Goal: Transaction & Acquisition: Purchase product/service

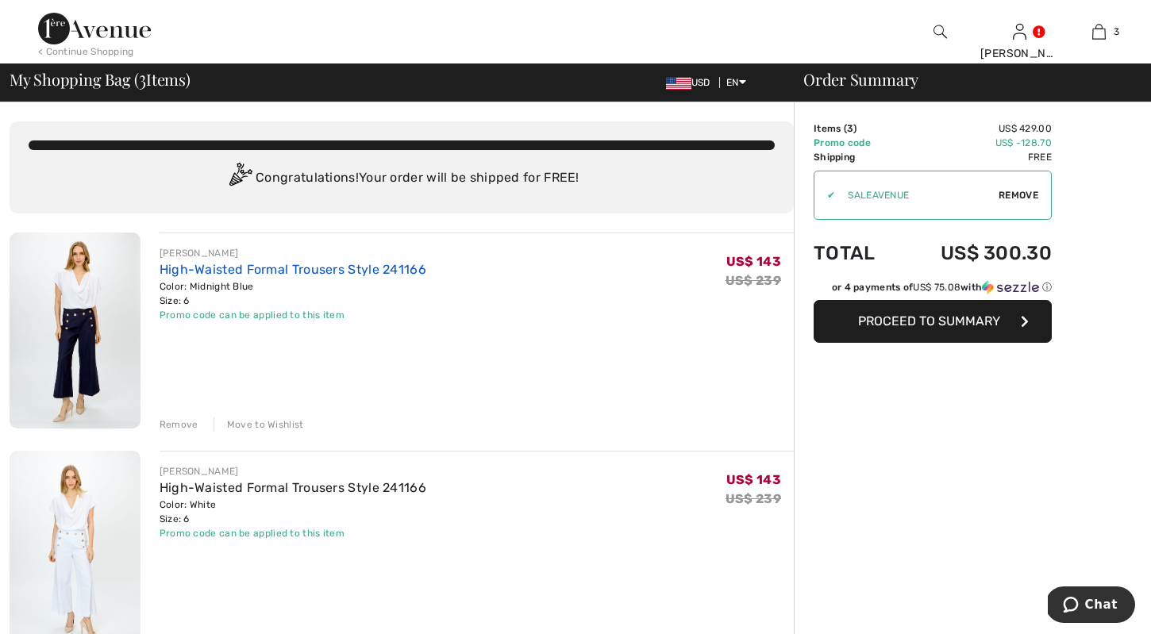
click at [366, 270] on link "High-Waisted Formal Trousers Style 241166" at bounding box center [293, 269] width 267 height 15
click at [258, 485] on link "High-Waisted Formal Trousers Style 241166" at bounding box center [293, 487] width 267 height 15
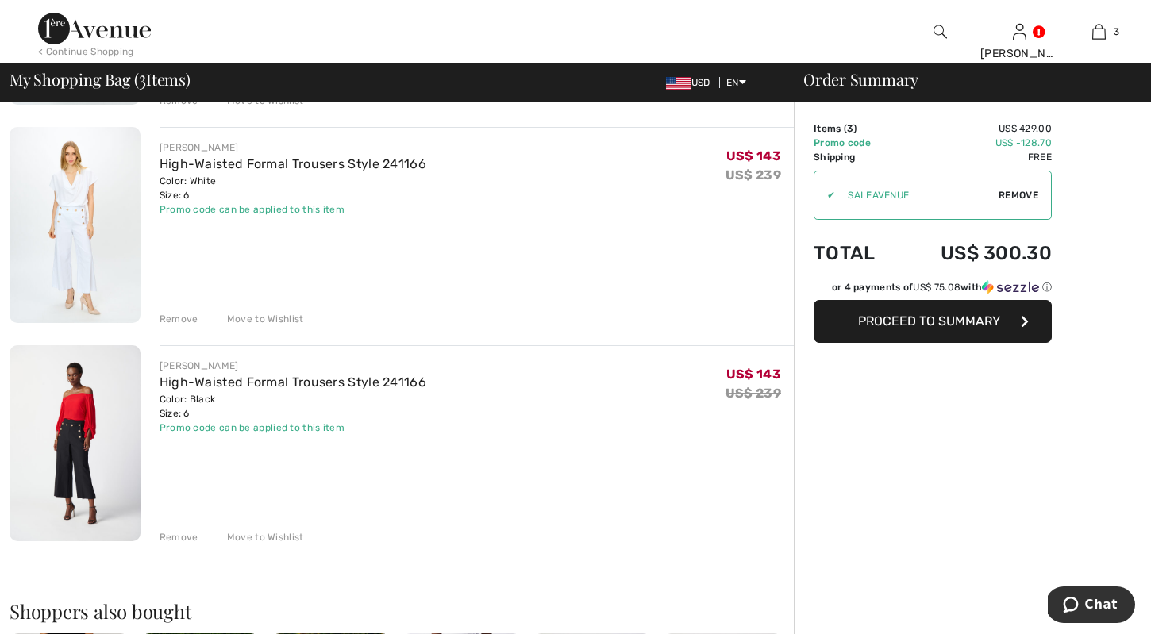
scroll to position [77, 0]
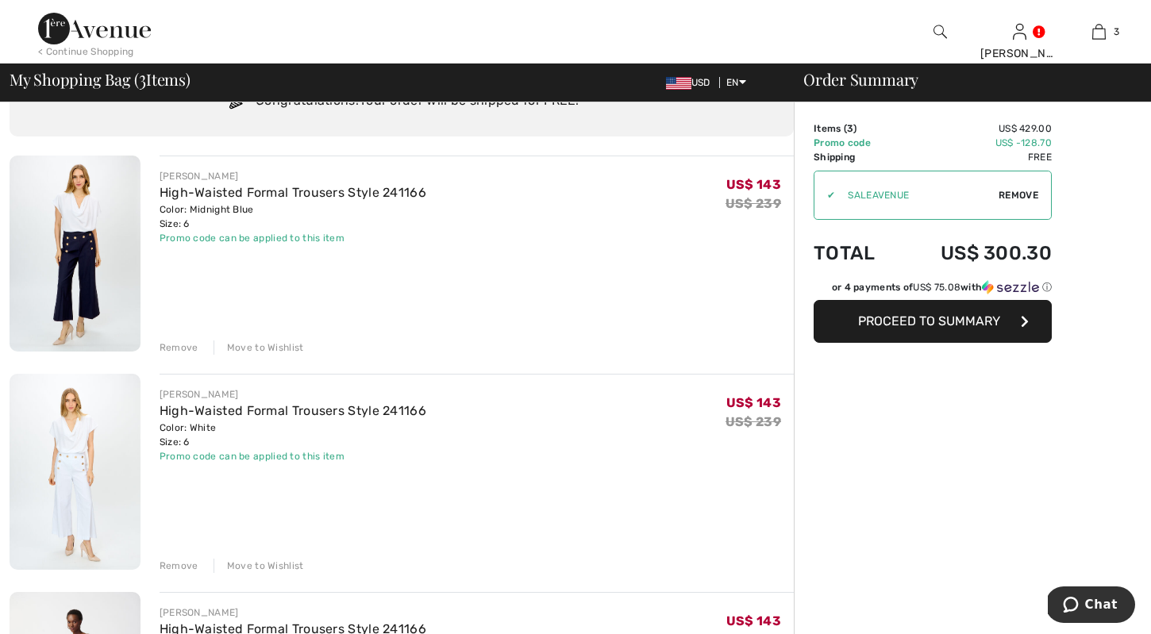
click at [964, 317] on span "Proceed to Summary" at bounding box center [929, 321] width 142 height 15
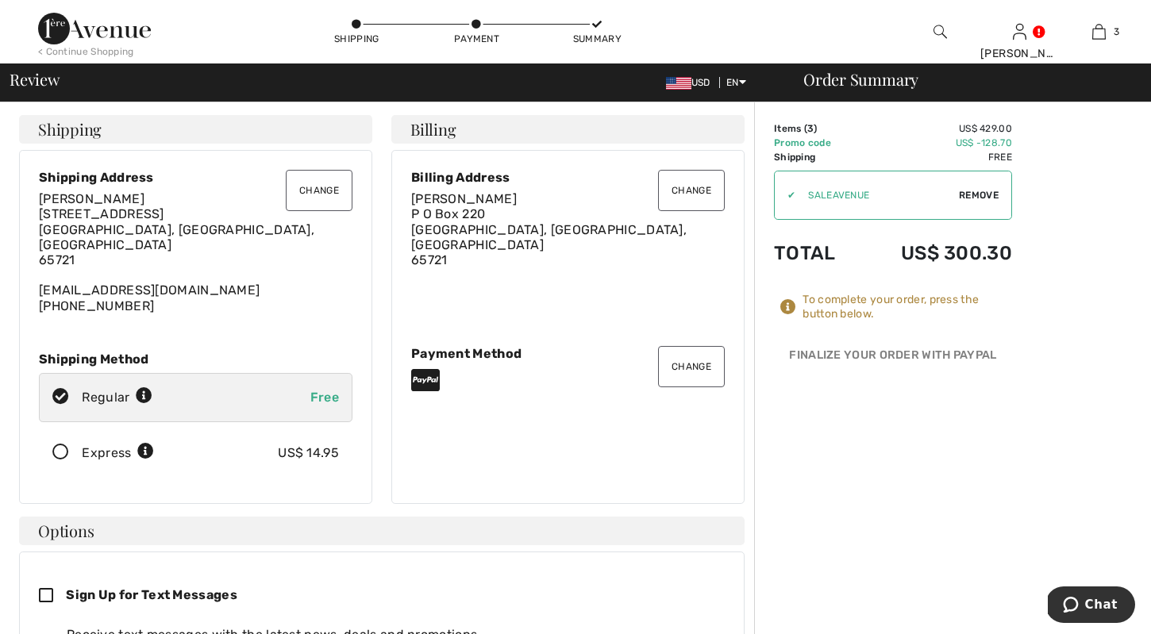
click at [854, 310] on div "To complete your order, press the button below." at bounding box center [907, 307] width 210 height 29
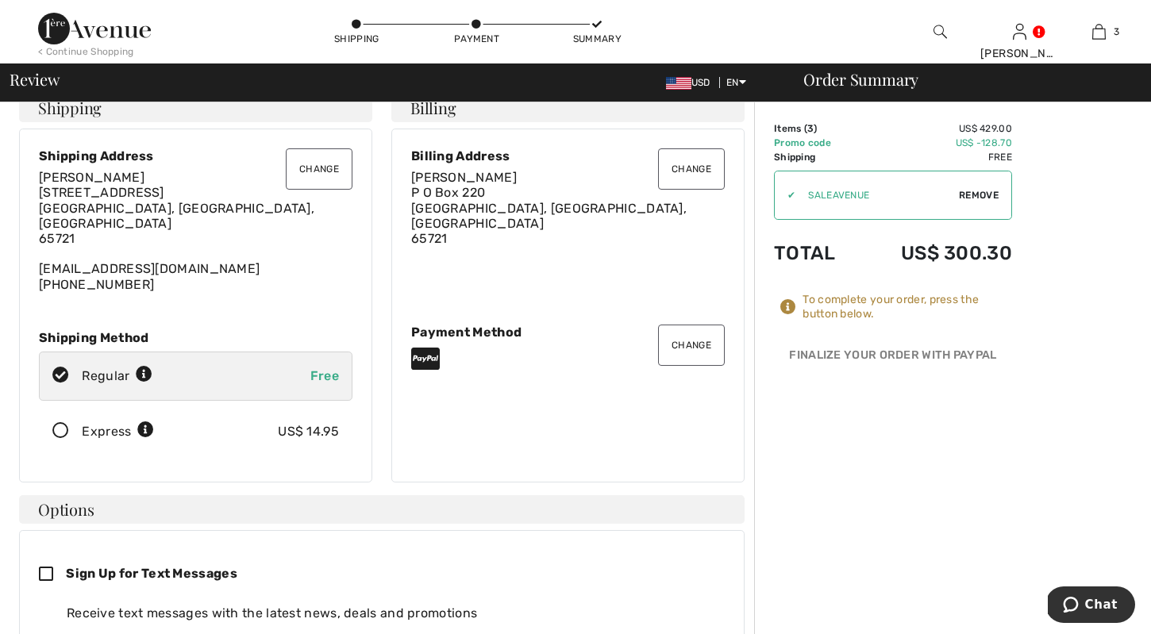
scroll to position [60, 0]
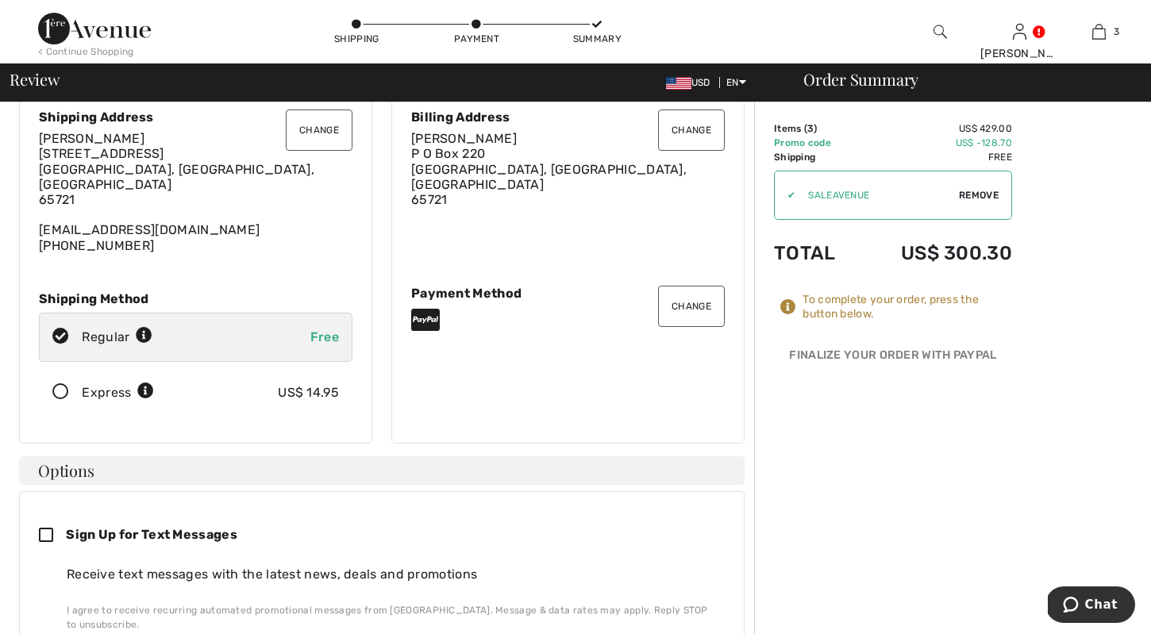
click at [688, 298] on button "Change" at bounding box center [691, 306] width 67 height 41
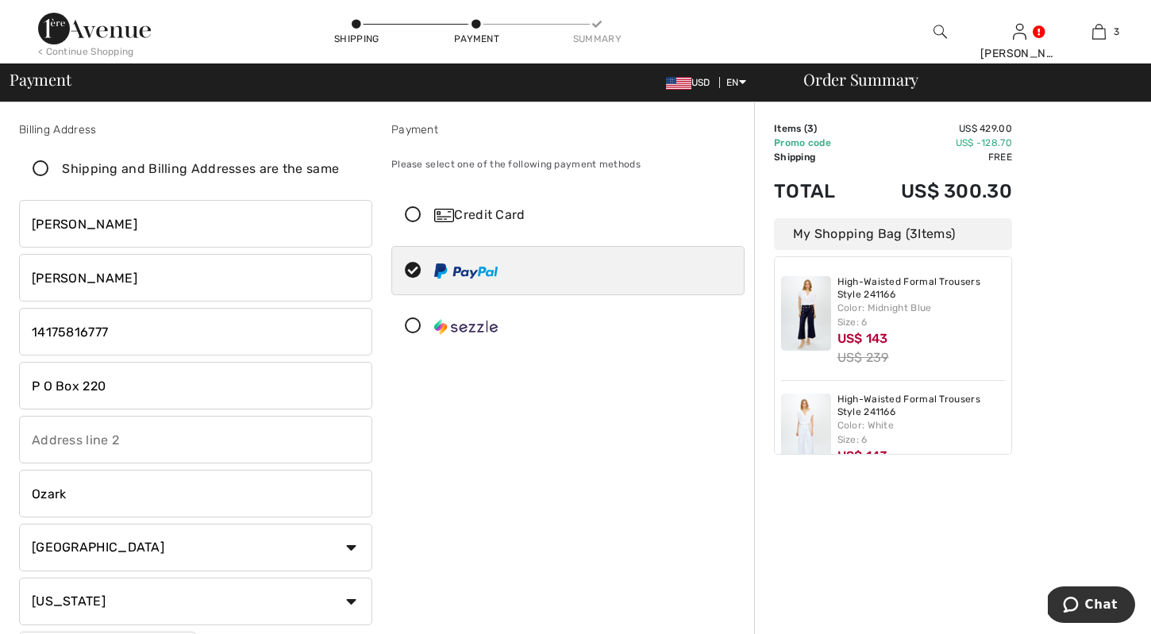
click at [414, 214] on icon at bounding box center [413, 215] width 42 height 17
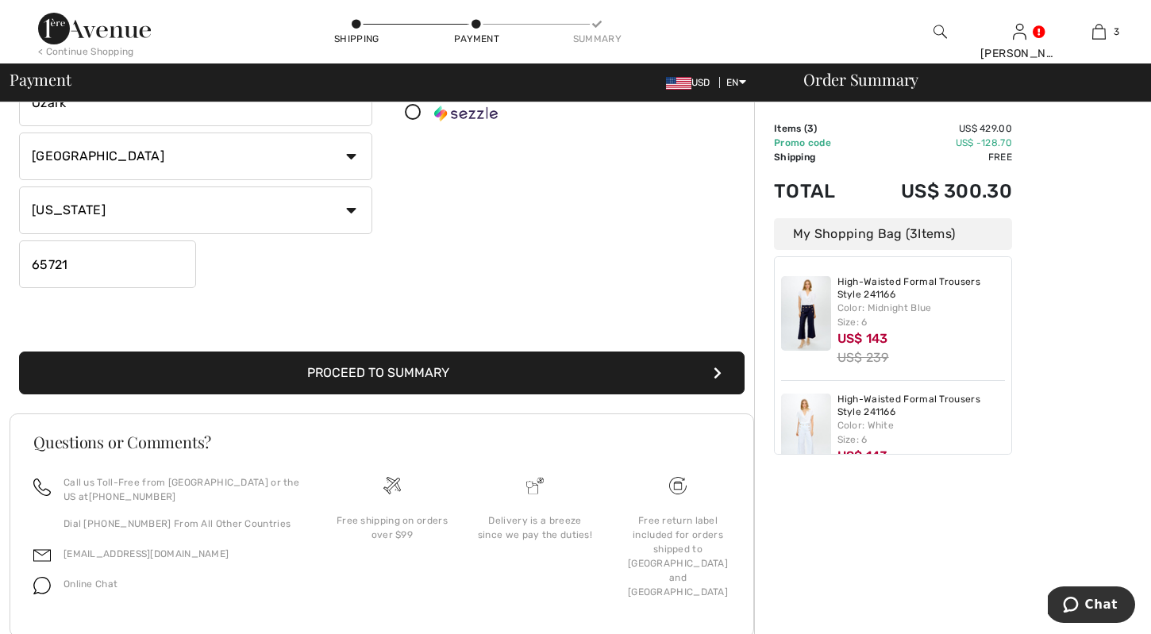
scroll to position [409, 0]
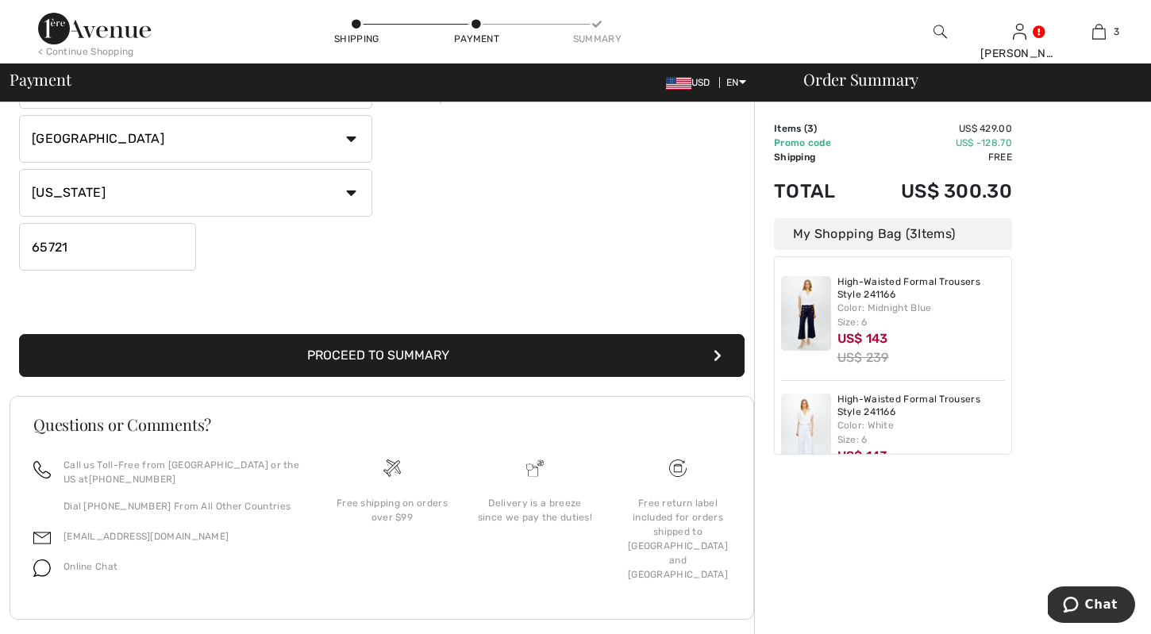
click at [428, 348] on button "Proceed to Summary" at bounding box center [381, 355] width 725 height 43
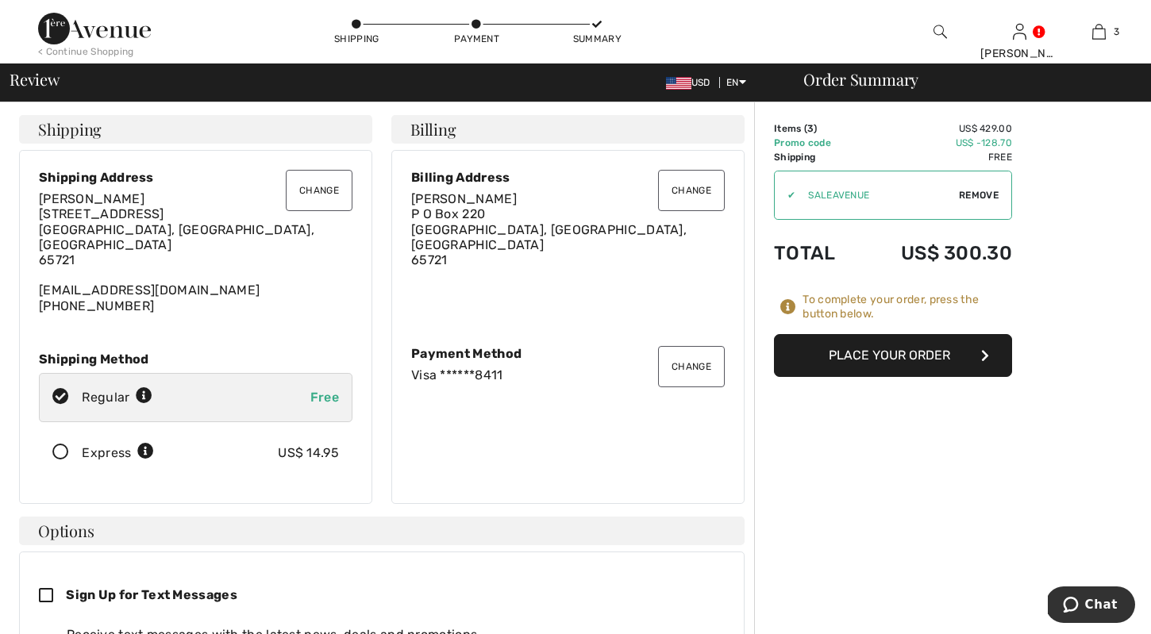
click at [900, 356] on button "Place Your Order" at bounding box center [893, 355] width 238 height 43
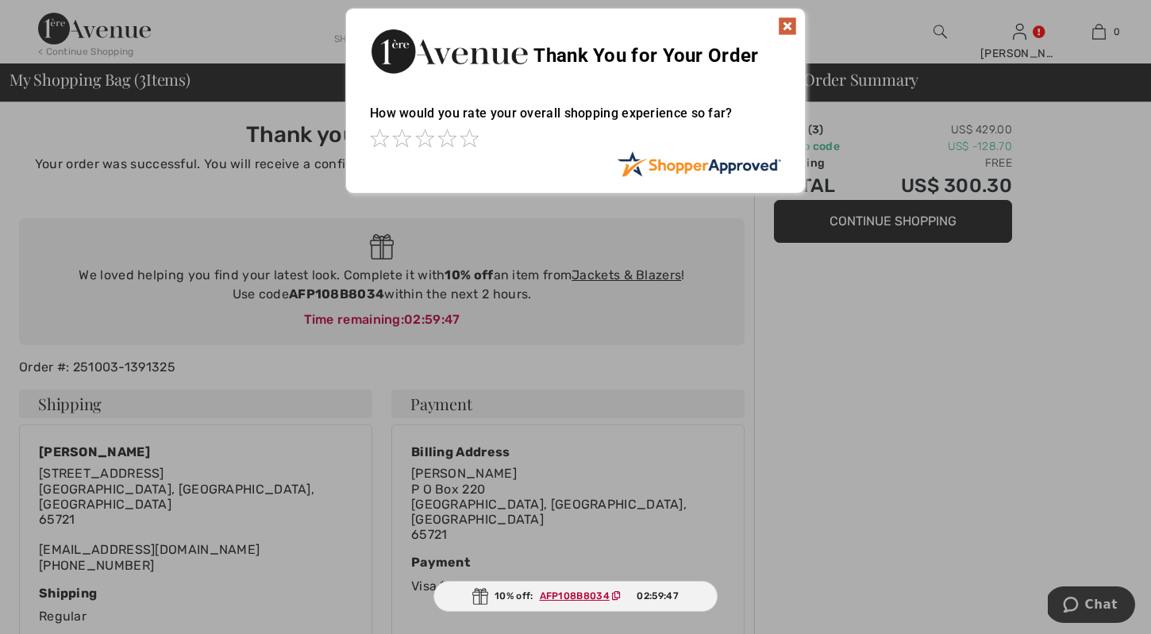
click at [789, 26] on img at bounding box center [787, 26] width 19 height 19
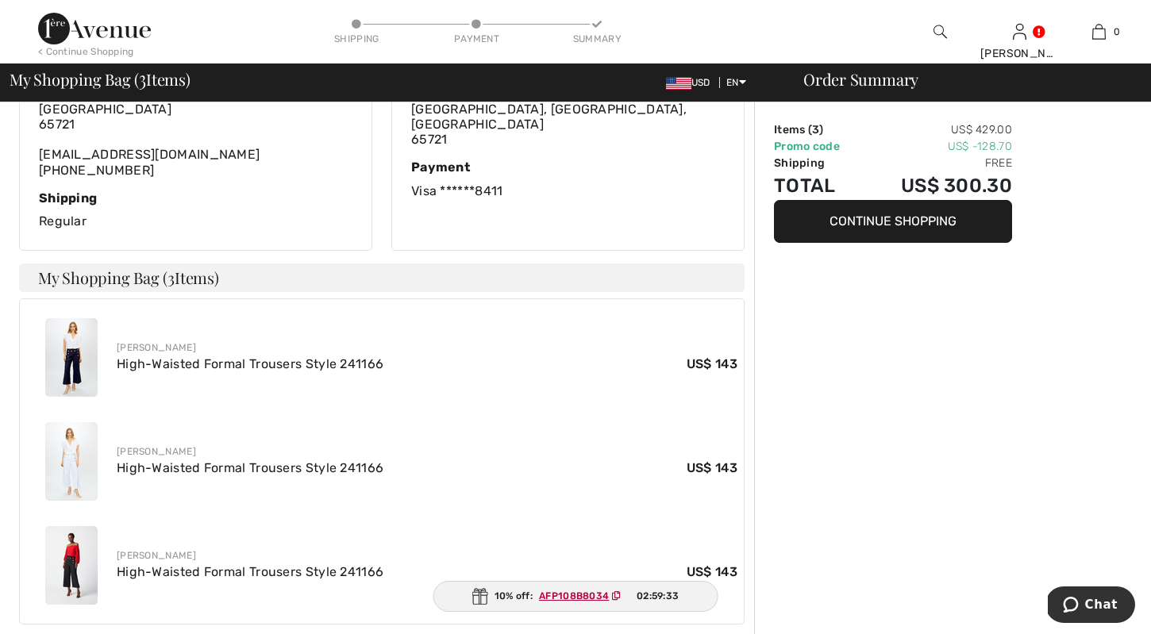
scroll to position [398, 0]
